Goal: Task Accomplishment & Management: Use online tool/utility

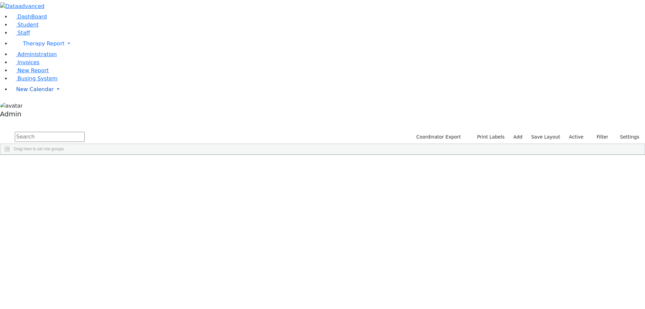
click at [20, 92] on span "New Calendar" at bounding box center [35, 89] width 38 height 6
click at [28, 106] on span "Calendar" at bounding box center [26, 102] width 24 height 6
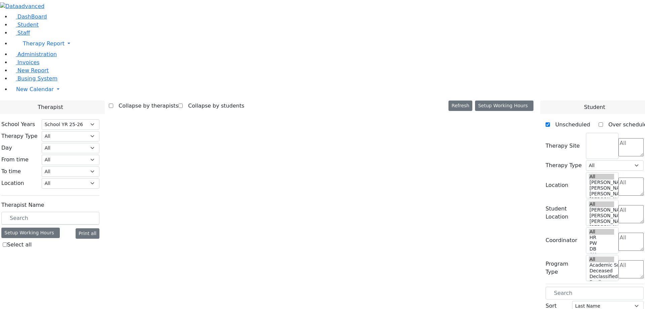
select select "212"
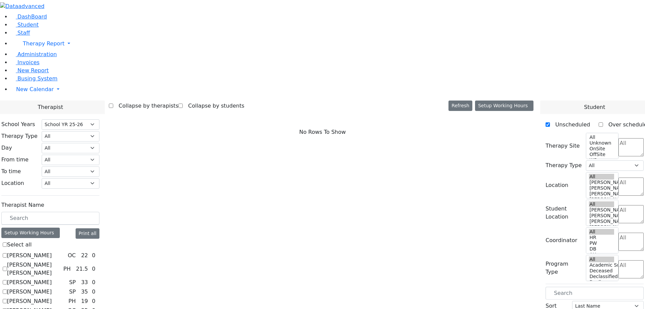
click at [52, 251] on label "[PERSON_NAME]" at bounding box center [29, 255] width 45 height 8
click at [7, 253] on input "[PERSON_NAME]" at bounding box center [5, 255] width 4 height 4
checkbox input "true"
select select "1"
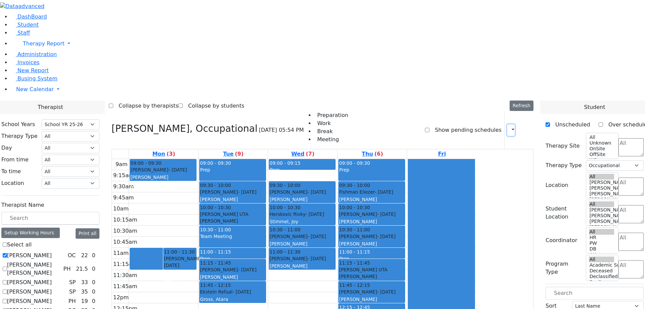
click at [507, 124] on button "button" at bounding box center [510, 129] width 7 height 11
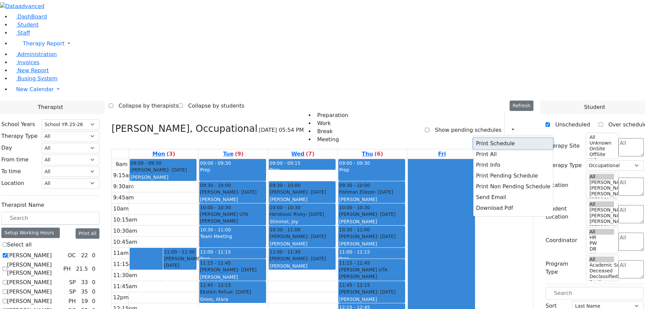
click at [487, 138] on button "Print Schedule" at bounding box center [513, 143] width 80 height 11
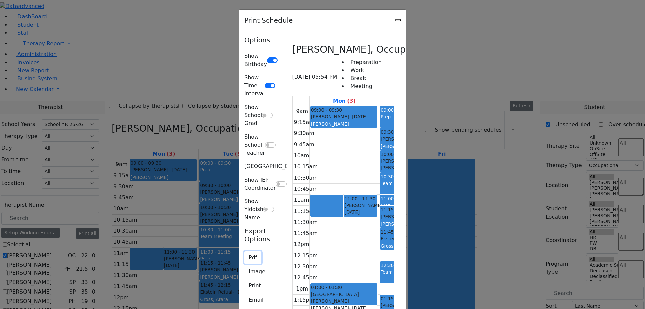
click at [244, 251] on button "Pdf" at bounding box center [252, 257] width 17 height 13
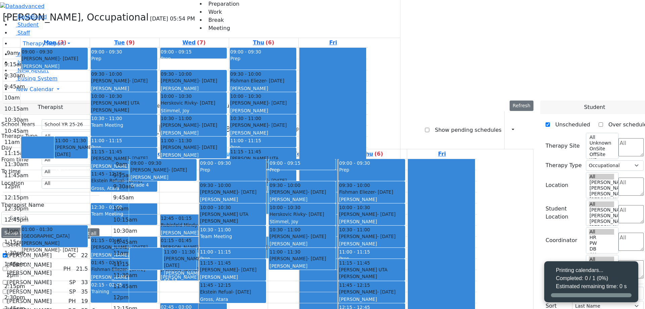
select select "212"
select select "1"
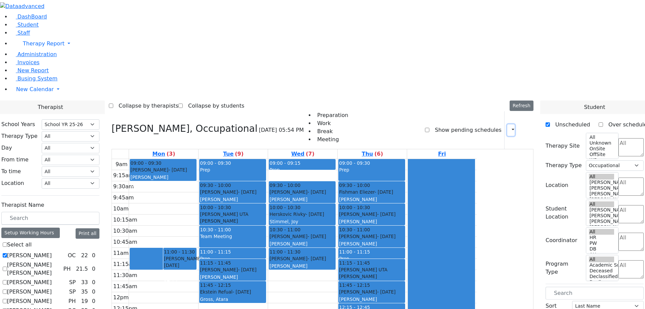
click at [509, 127] on icon "button" at bounding box center [509, 130] width 0 height 6
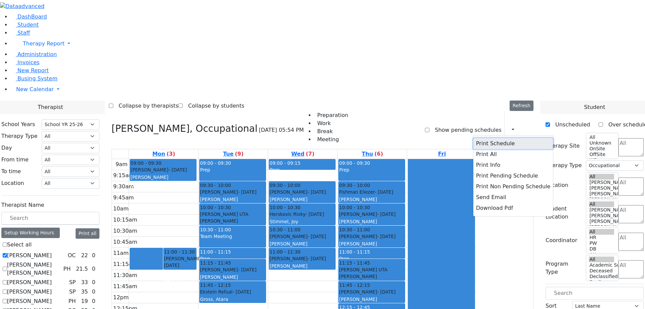
click at [487, 138] on button "Print Schedule" at bounding box center [513, 143] width 80 height 11
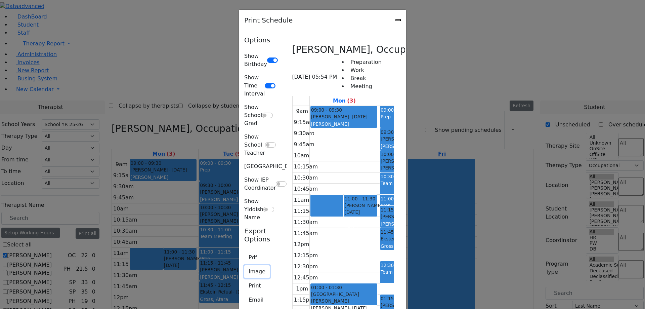
click at [244, 265] on button "Image" at bounding box center [257, 271] width 26 height 13
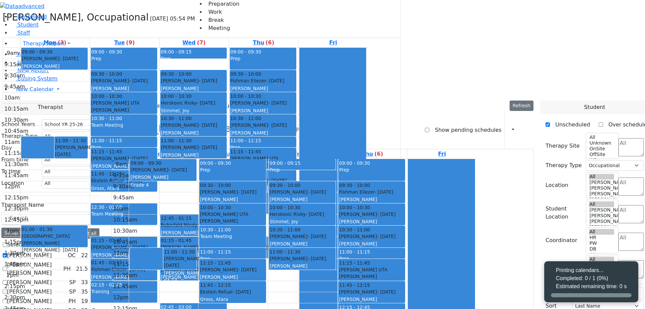
select select "212"
select select "1"
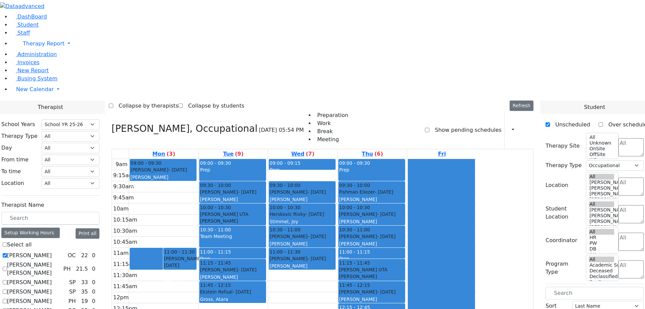
click at [454, 100] on div "Collapse by therapists Collapse by students Refresh Setup Working Hours Print S…" at bounding box center [322, 105] width 427 height 11
click at [60, 261] on label "Abramsky Sara Chana" at bounding box center [33, 269] width 53 height 16
click at [7, 266] on input "Abramsky Sara Chana" at bounding box center [5, 268] width 4 height 4
checkbox input "true"
select select
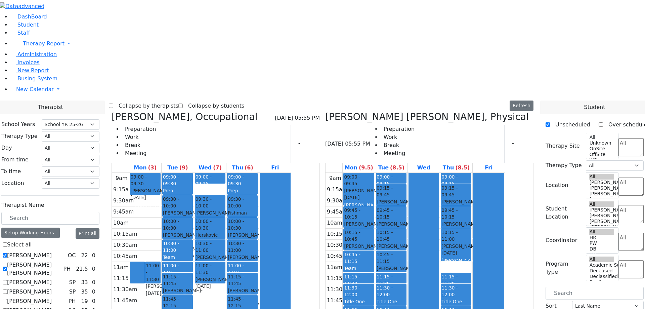
click at [52, 278] on label "Asok Pradeep" at bounding box center [29, 282] width 45 height 8
click at [7, 280] on input "Asok Pradeep" at bounding box center [5, 282] width 4 height 4
checkbox input "true"
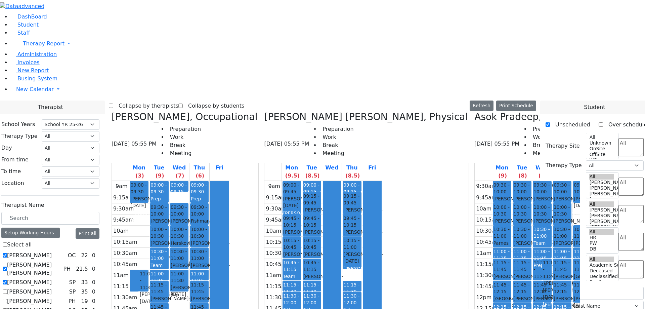
click at [52, 287] on label "Auslander Susanne" at bounding box center [29, 291] width 45 height 8
click at [7, 289] on input "Auslander Susanne" at bounding box center [5, 291] width 4 height 4
checkbox input "true"
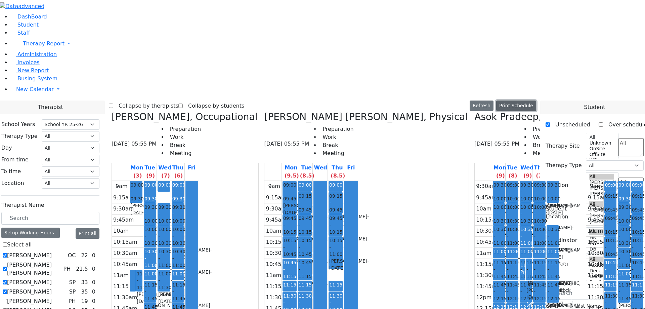
click at [532, 100] on button "Print Schedule" at bounding box center [516, 105] width 40 height 10
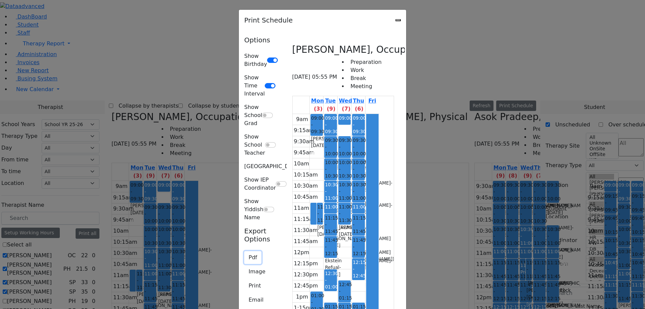
click at [244, 251] on button "Pdf" at bounding box center [252, 257] width 17 height 13
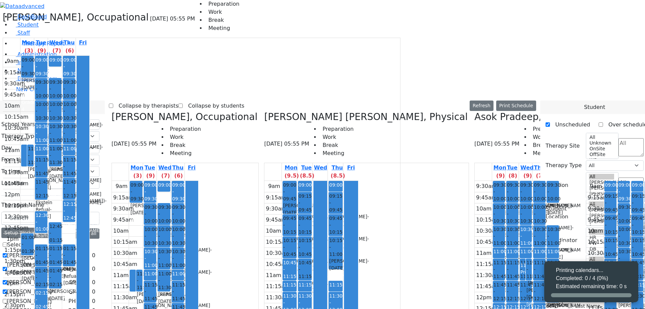
select select "212"
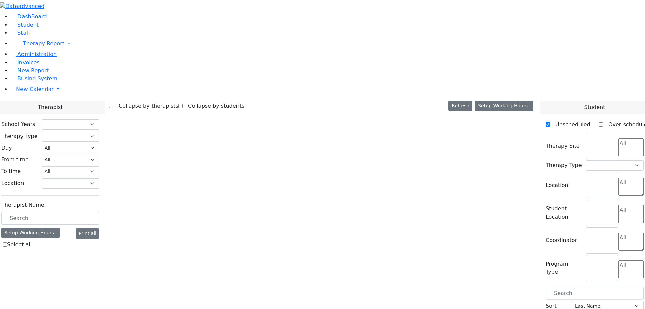
select select "212"
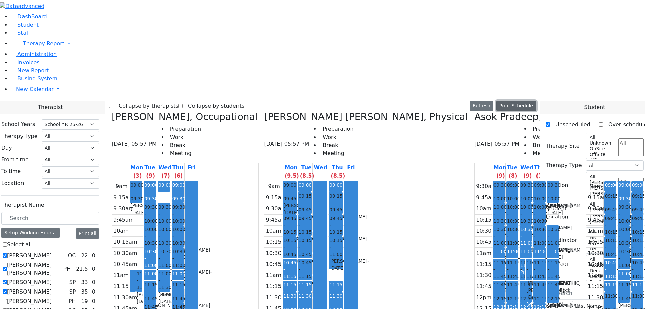
click at [524, 100] on button "Print Schedule" at bounding box center [516, 105] width 40 height 10
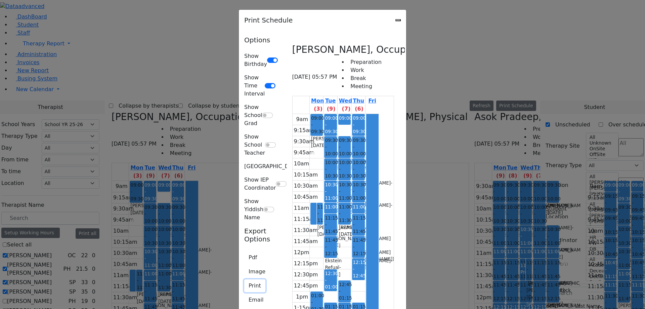
click at [244, 279] on button "Print" at bounding box center [254, 285] width 21 height 13
